Goal: Check status

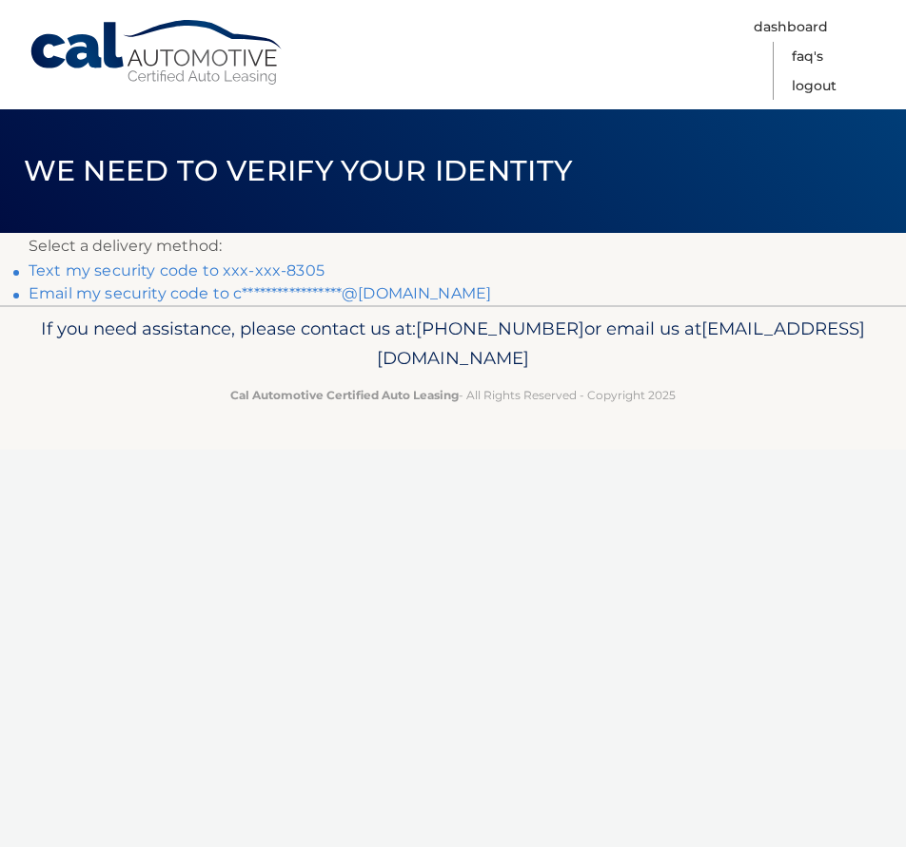
click at [305, 269] on link "Text my security code to xxx-xxx-8305" at bounding box center [177, 271] width 296 height 18
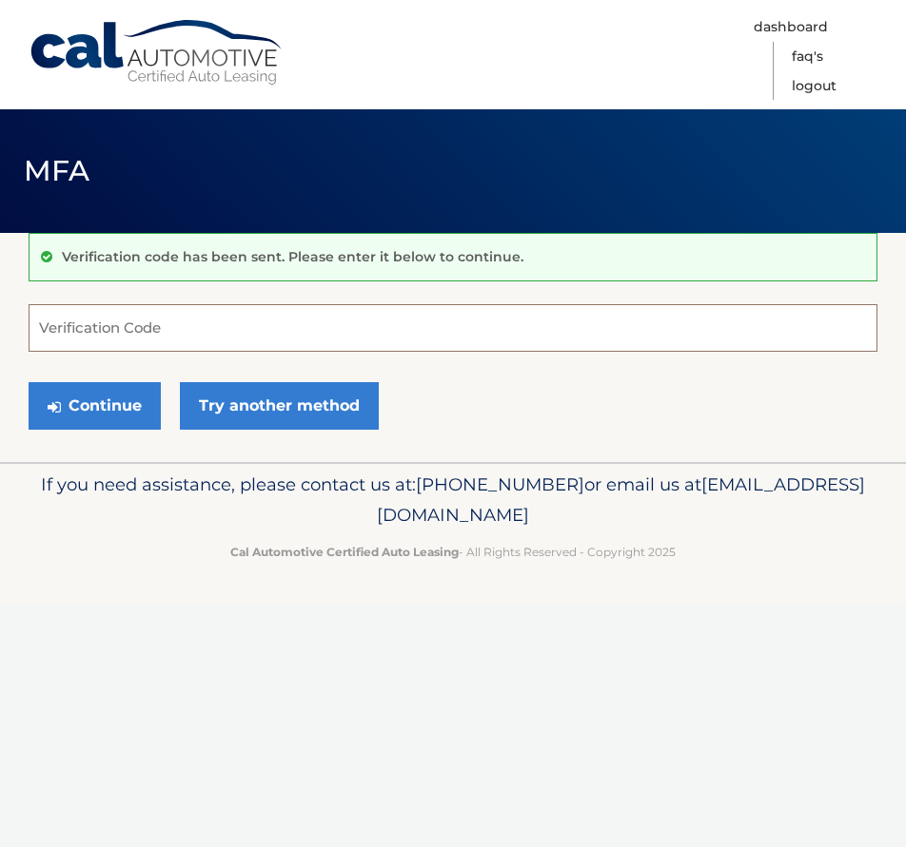
click at [200, 323] on input "Verification Code" at bounding box center [453, 328] width 848 height 48
type input "069302"
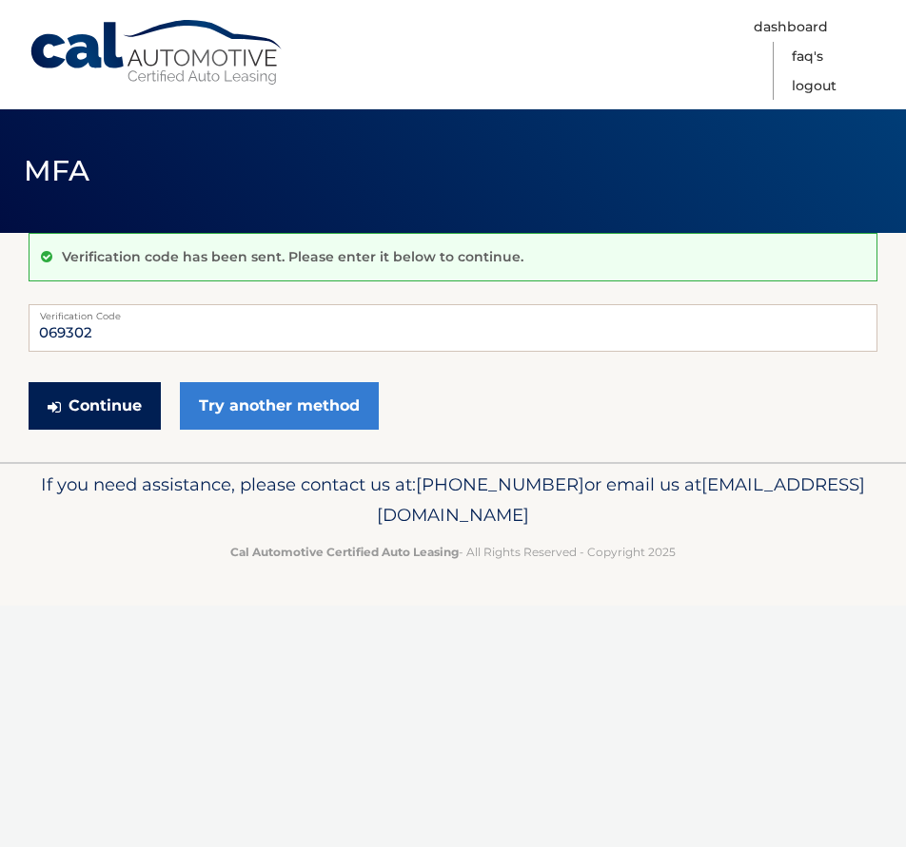
click at [94, 397] on button "Continue" at bounding box center [95, 406] width 132 height 48
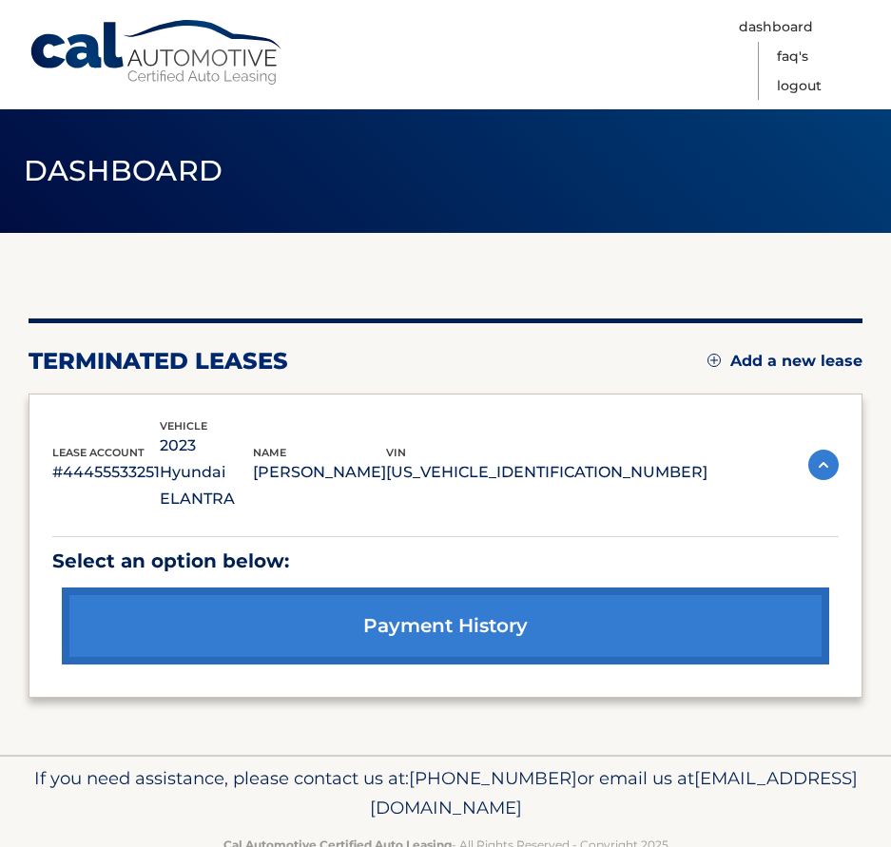
click at [167, 369] on h2 "terminated leases" at bounding box center [159, 361] width 260 height 29
click at [823, 458] on img at bounding box center [823, 465] width 30 height 30
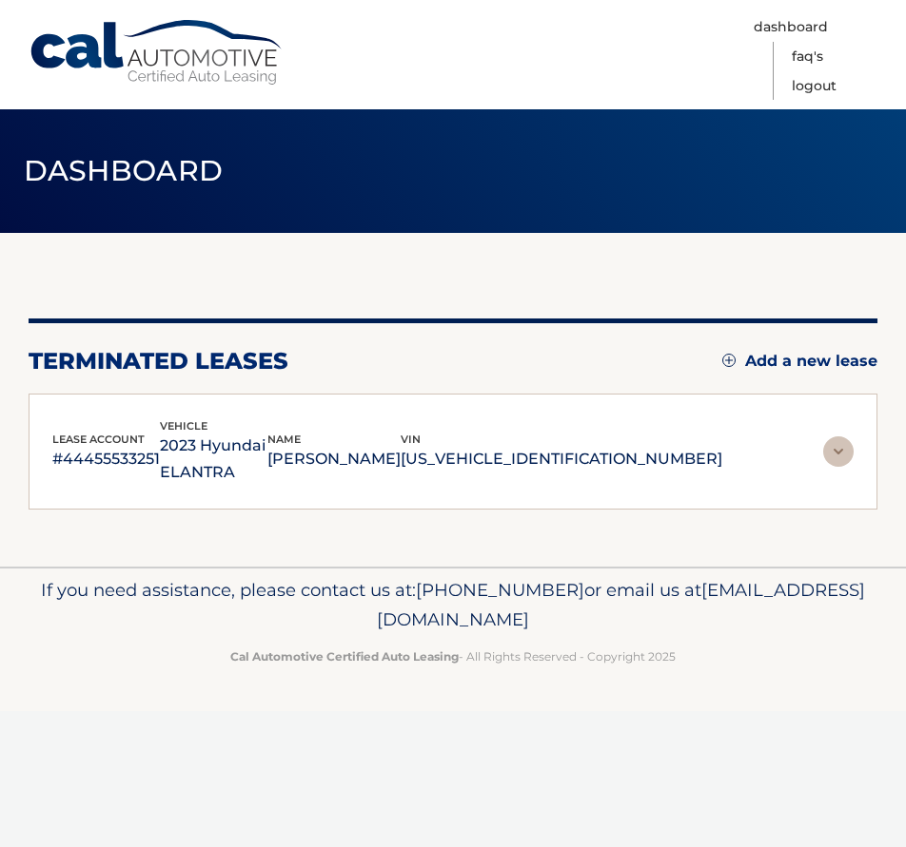
click at [823, 458] on img at bounding box center [838, 452] width 30 height 30
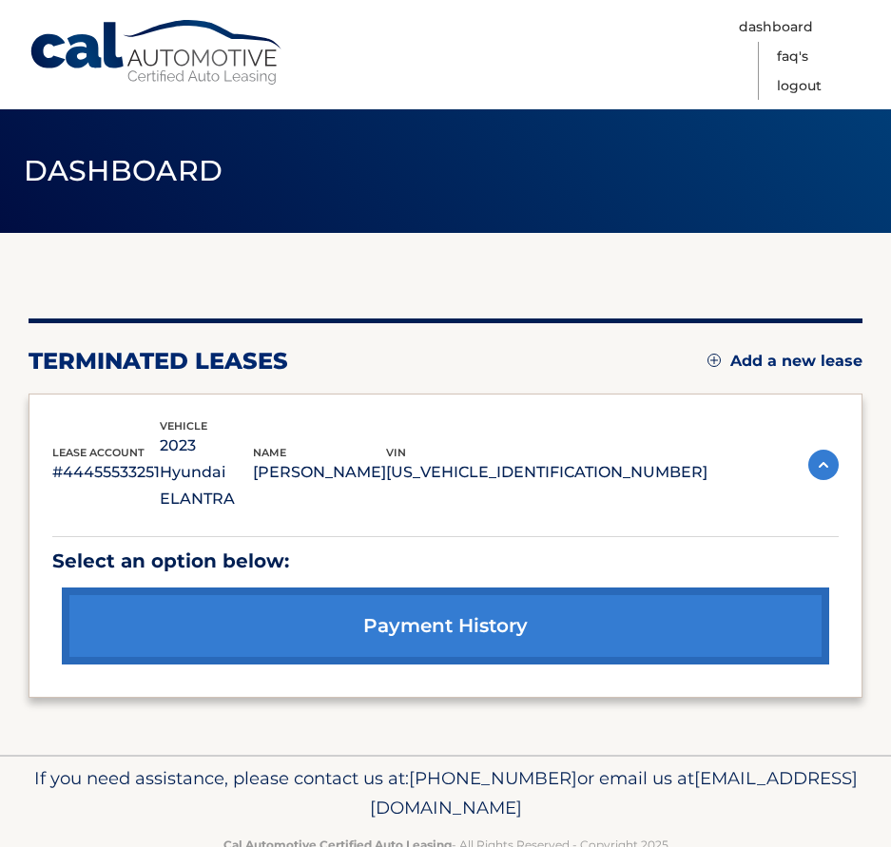
click at [349, 614] on link "payment history" at bounding box center [446, 626] width 768 height 77
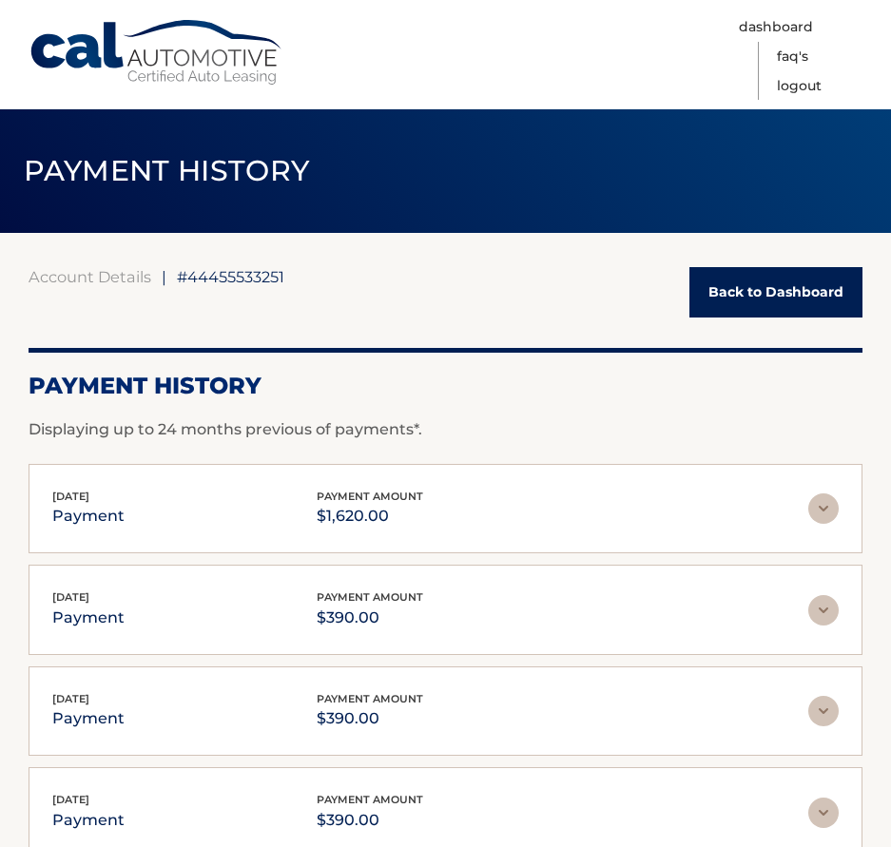
click at [497, 522] on div "[DATE] payment payment amount $1,620.00" at bounding box center [430, 509] width 756 height 43
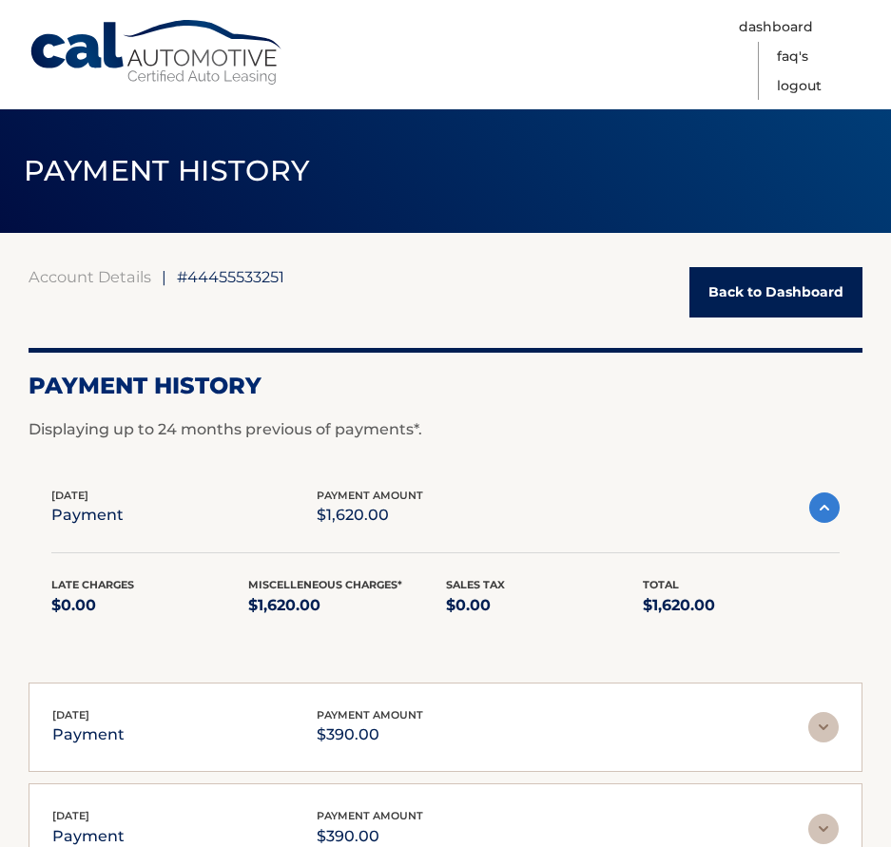
click at [500, 517] on div "[DATE] payment payment amount $1,620.00" at bounding box center [430, 508] width 758 height 43
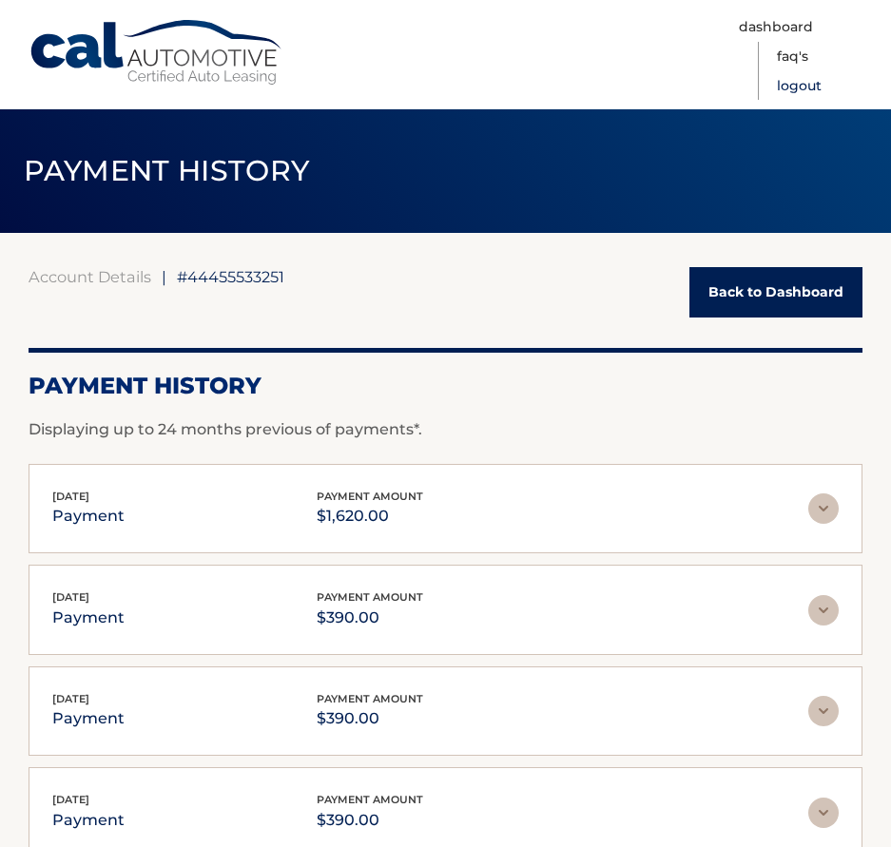
click at [805, 88] on link "Logout" at bounding box center [799, 85] width 45 height 29
